Goal: Task Accomplishment & Management: Manage account settings

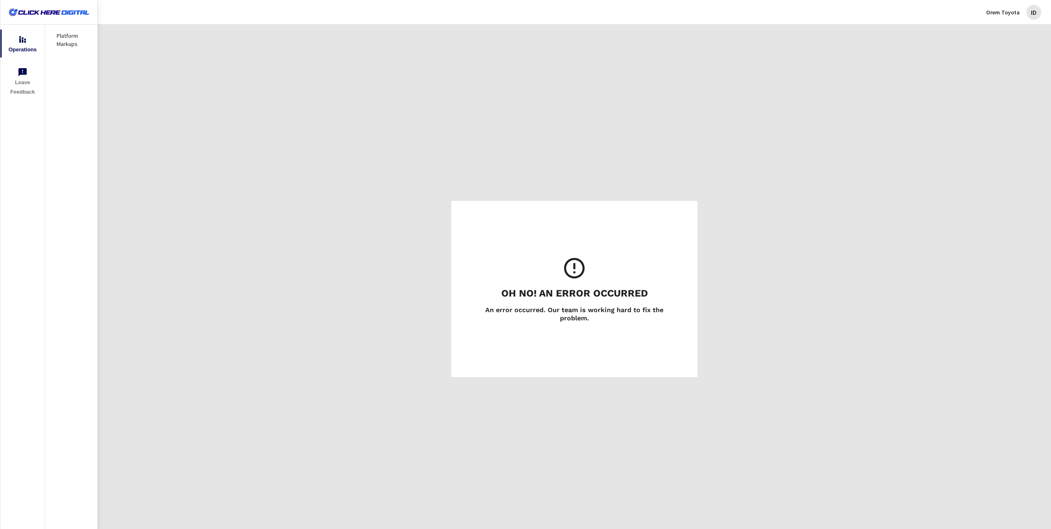
click at [1034, 14] on div "ID" at bounding box center [1033, 12] width 15 height 15
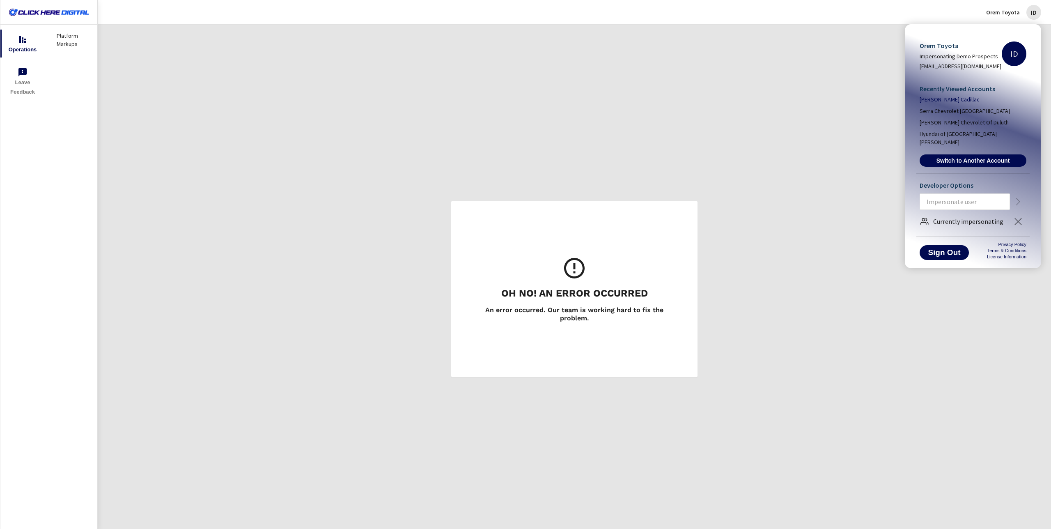
click at [943, 100] on span "[PERSON_NAME] Cadillac" at bounding box center [950, 99] width 60 height 8
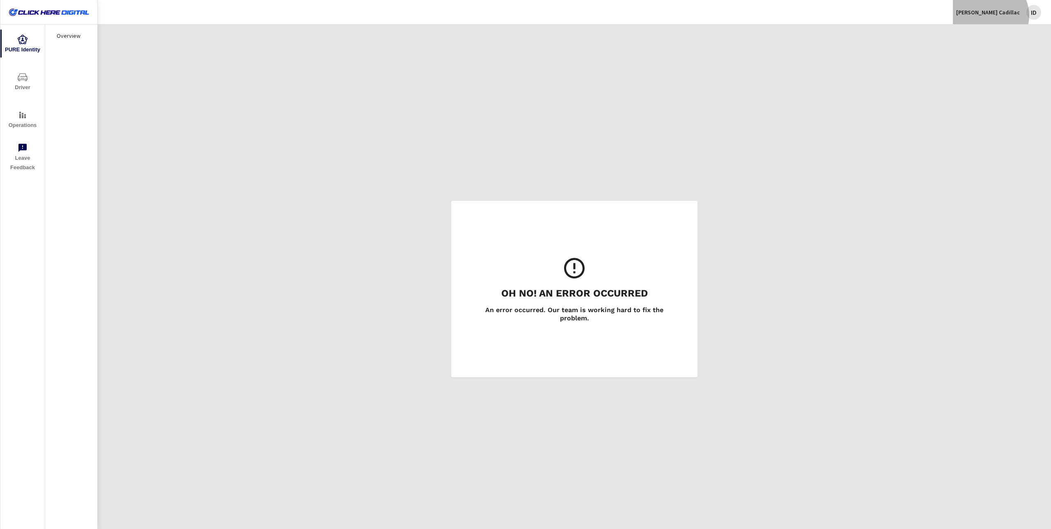
click at [1007, 16] on div "[PERSON_NAME] Cadillac ID" at bounding box center [998, 12] width 85 height 15
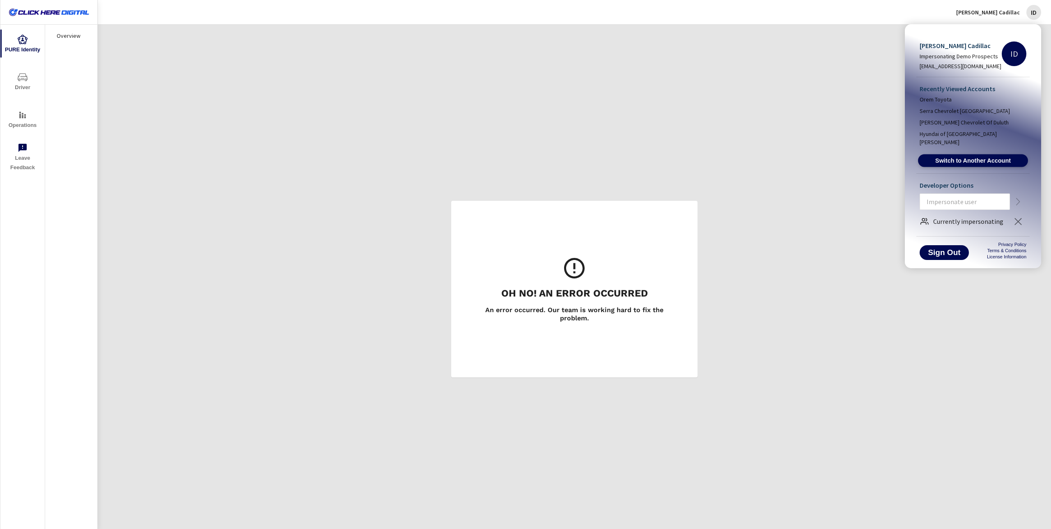
click at [977, 157] on span "Switch to Another Account" at bounding box center [973, 161] width 101 height 8
